Goal: Use online tool/utility

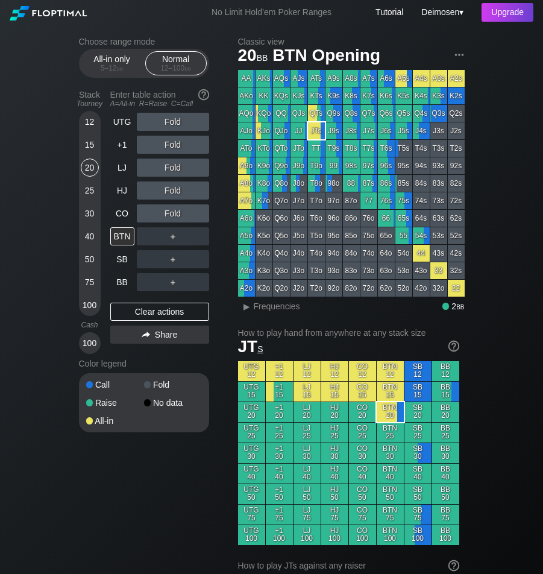
click at [193, 8] on div at bounding box center [102, 13] width 184 height 13
click at [82, 334] on div "Cash" at bounding box center [89, 325] width 31 height 18
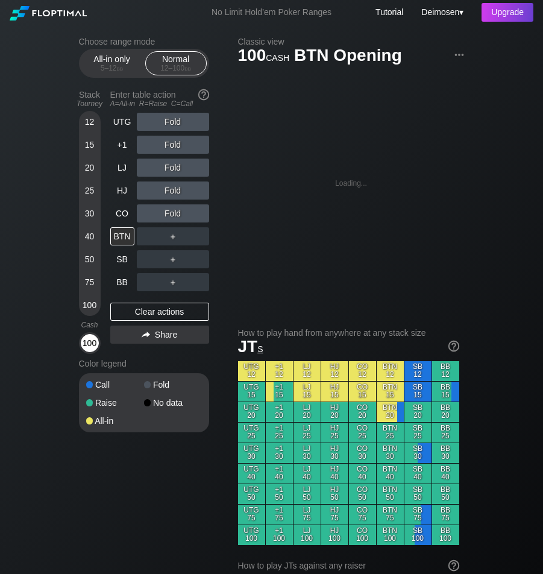
click at [84, 342] on div "100" at bounding box center [90, 343] width 18 height 18
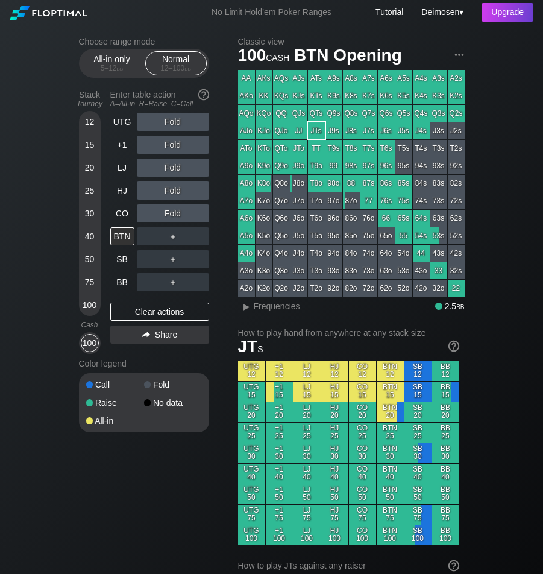
click at [218, 195] on div "Choose range mode All-in only 5 – 12 bb Normal 12 – 100 bb Stack Tourney Enter …" at bounding box center [154, 242] width 150 height 411
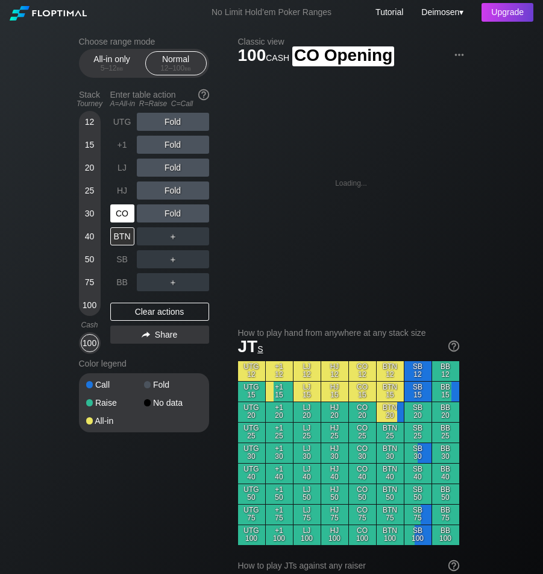
click at [116, 220] on div "CO" at bounding box center [122, 213] width 24 height 18
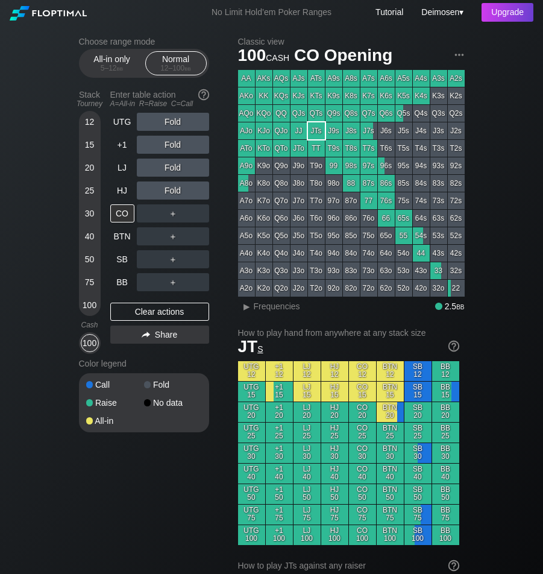
click at [226, 205] on div "Choose range mode All-in only 5 – 12 bb Normal 12 – 100 bb Stack Tourney Enter …" at bounding box center [154, 242] width 150 height 411
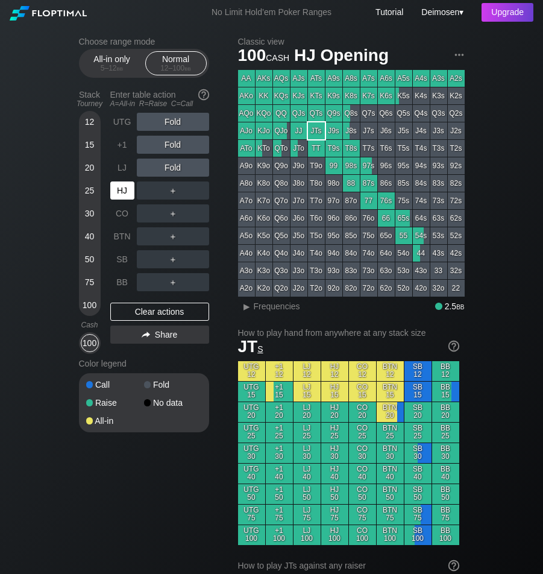
click at [125, 195] on div "HJ" at bounding box center [122, 191] width 24 height 18
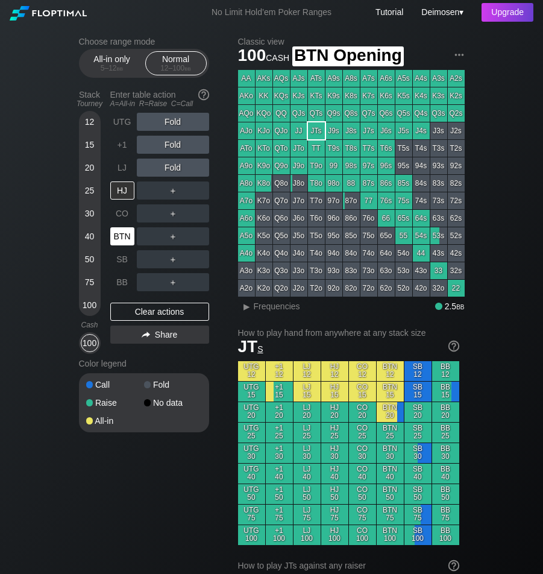
click at [124, 241] on div "BTN" at bounding box center [122, 236] width 24 height 18
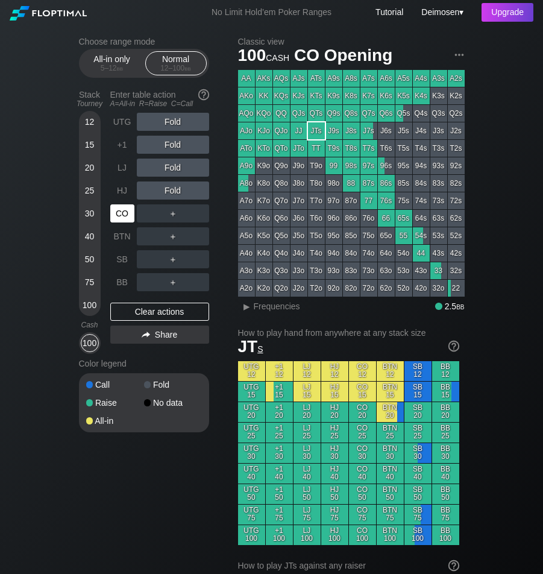
click at [118, 217] on div "CO" at bounding box center [122, 213] width 24 height 18
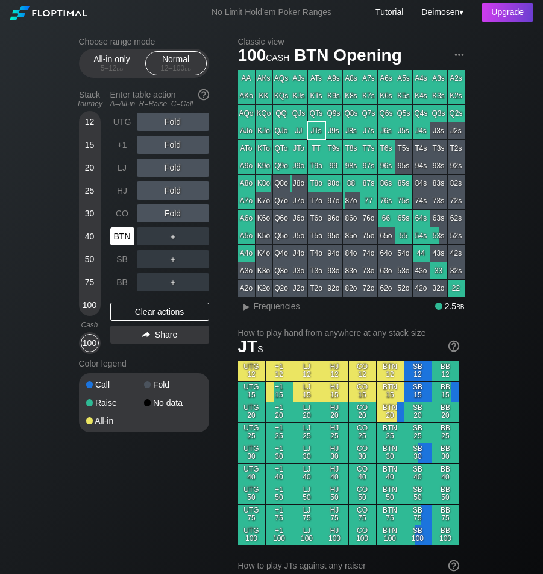
click at [120, 235] on div "BTN" at bounding box center [122, 236] width 24 height 18
